Goal: Task Accomplishment & Management: Manage account settings

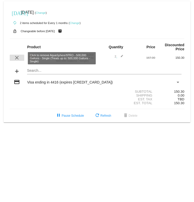
click at [17, 57] on mat-icon "clear" at bounding box center [17, 58] width 6 height 6
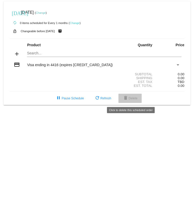
click at [134, 101] on button "delete Delete" at bounding box center [129, 98] width 23 height 9
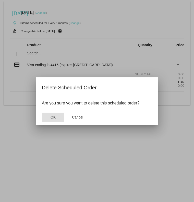
click at [48, 118] on button "OK" at bounding box center [53, 117] width 22 height 9
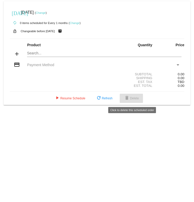
click at [126, 38] on mat-icon "delete" at bounding box center [127, 98] width 6 height 6
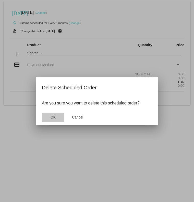
click at [51, 38] on span "OK" at bounding box center [53, 117] width 5 height 4
